Goal: Navigation & Orientation: Find specific page/section

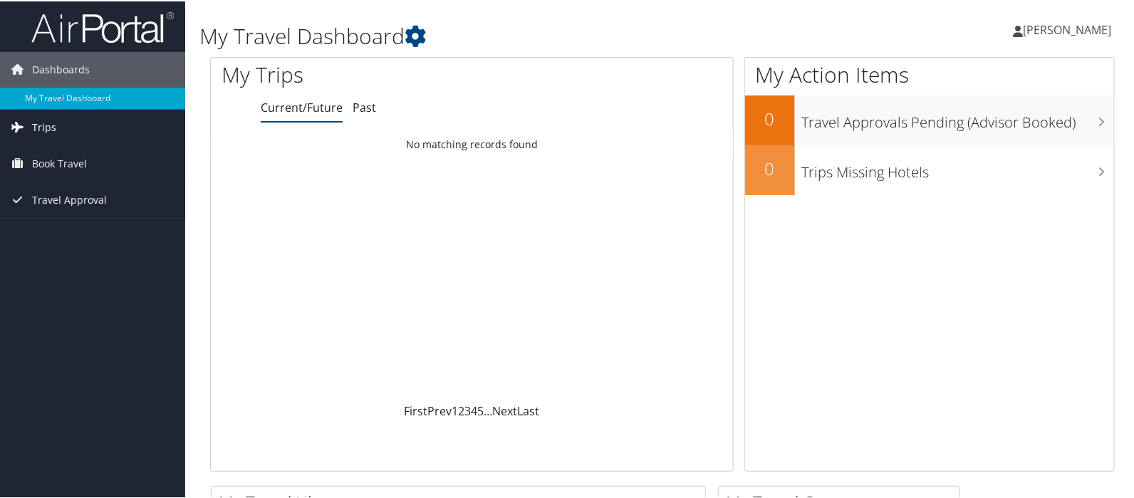
click at [61, 132] on link "Trips" at bounding box center [92, 126] width 185 height 36
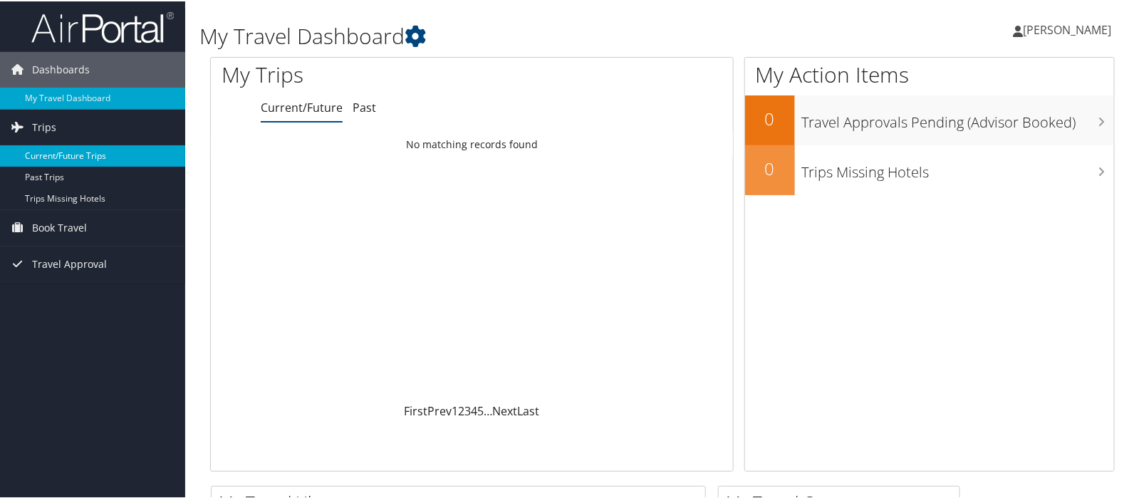
click at [100, 155] on link "Current/Future Trips" at bounding box center [92, 154] width 185 height 21
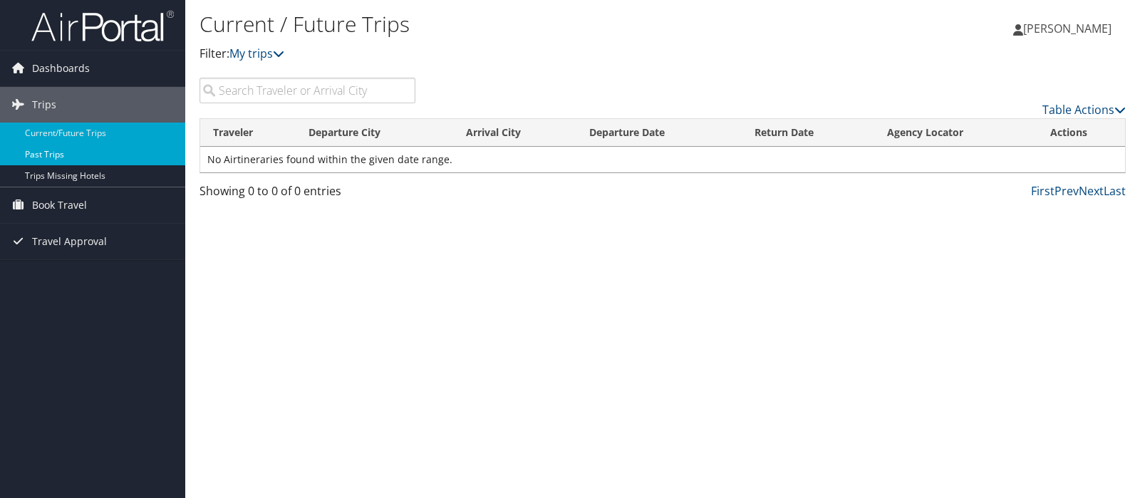
click at [58, 155] on link "Past Trips" at bounding box center [92, 154] width 185 height 21
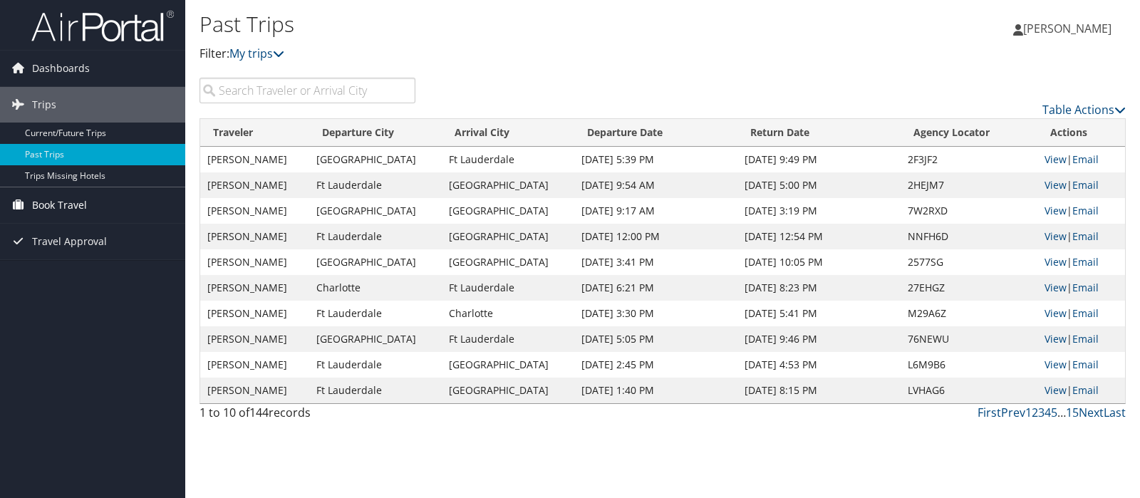
click at [80, 207] on span "Book Travel" at bounding box center [59, 205] width 55 height 36
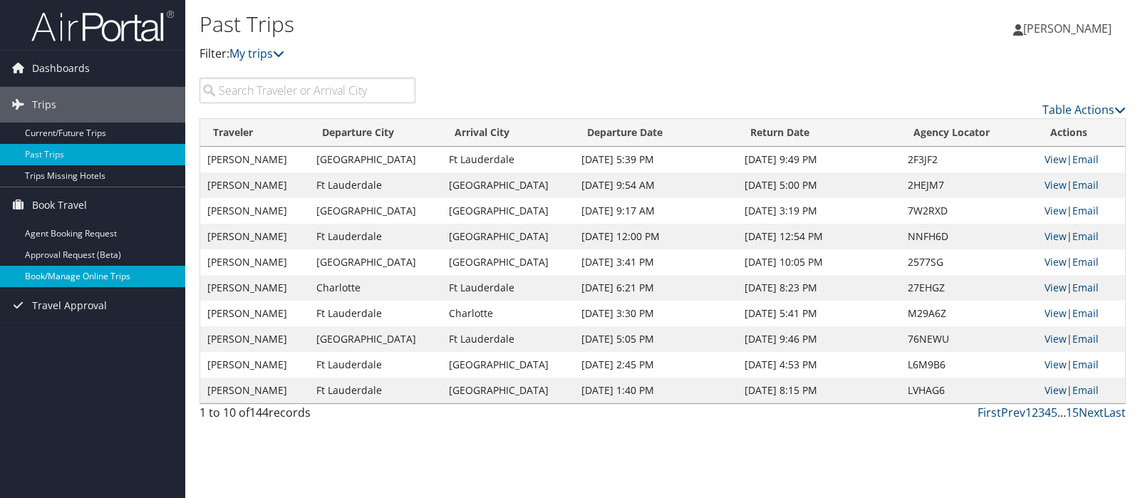
click at [89, 277] on link "Book/Manage Online Trips" at bounding box center [92, 276] width 185 height 21
